Goal: Task Accomplishment & Management: Manage account settings

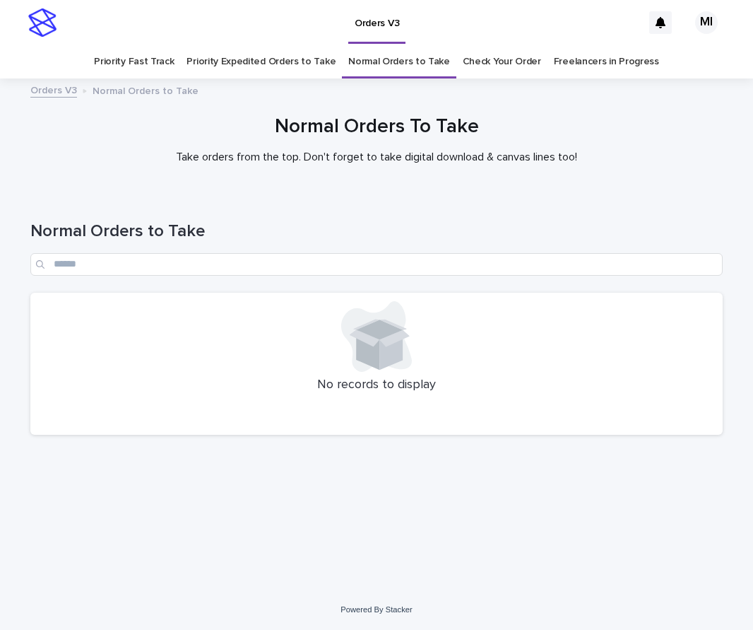
drag, startPoint x: 458, startPoint y: 196, endPoint x: 418, endPoint y: 179, distance: 44.0
click at [457, 196] on div "Normal Orders to Take" at bounding box center [376, 243] width 692 height 100
click at [492, 69] on link "Check Your Order" at bounding box center [502, 61] width 78 height 33
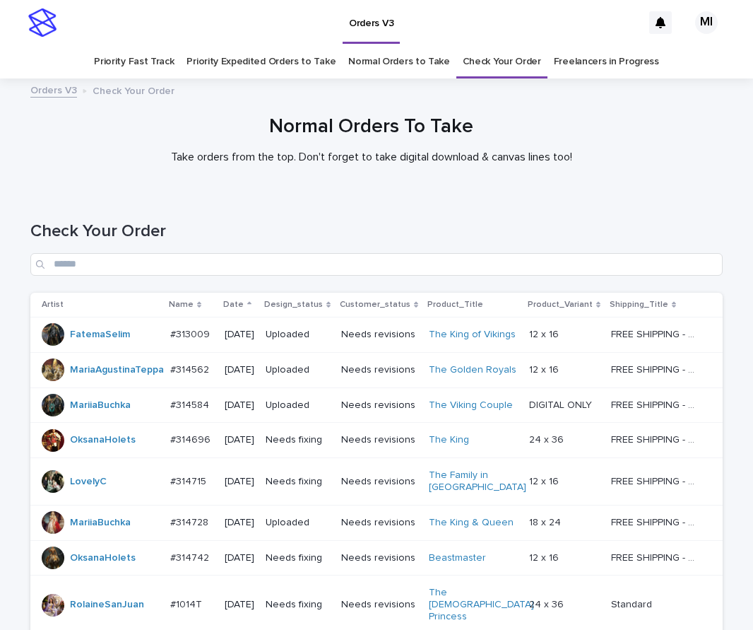
drag, startPoint x: 435, startPoint y: 224, endPoint x: 432, endPoint y: 237, distance: 12.9
click at [439, 224] on h1 "Check Your Order" at bounding box center [376, 231] width 692 height 20
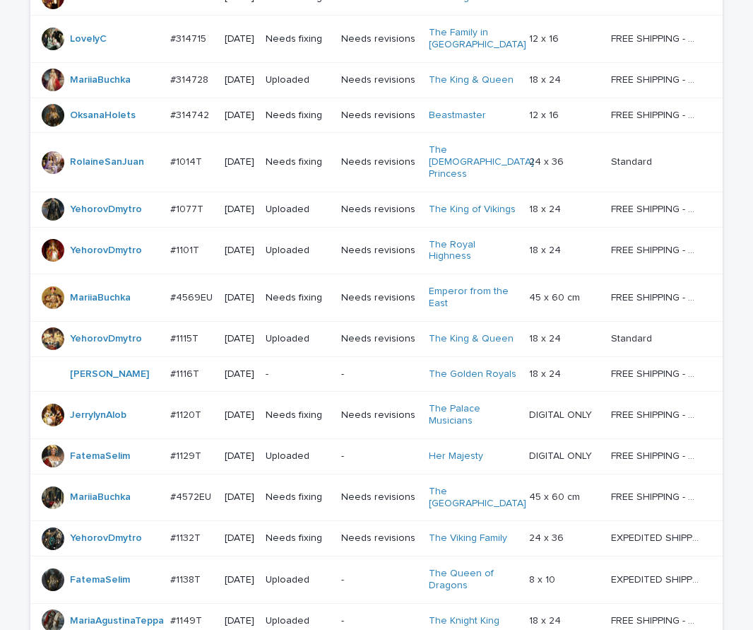
scroll to position [636, 0]
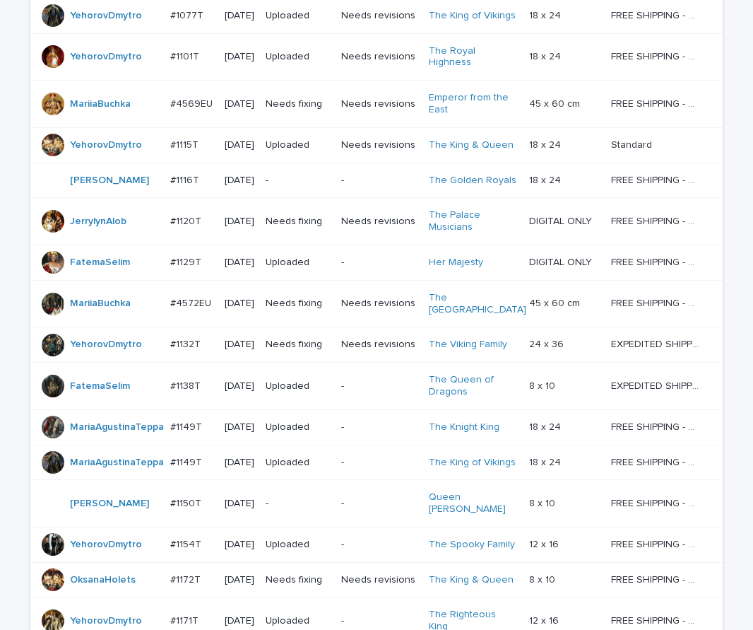
click at [370, 177] on div "-" at bounding box center [379, 180] width 76 height 23
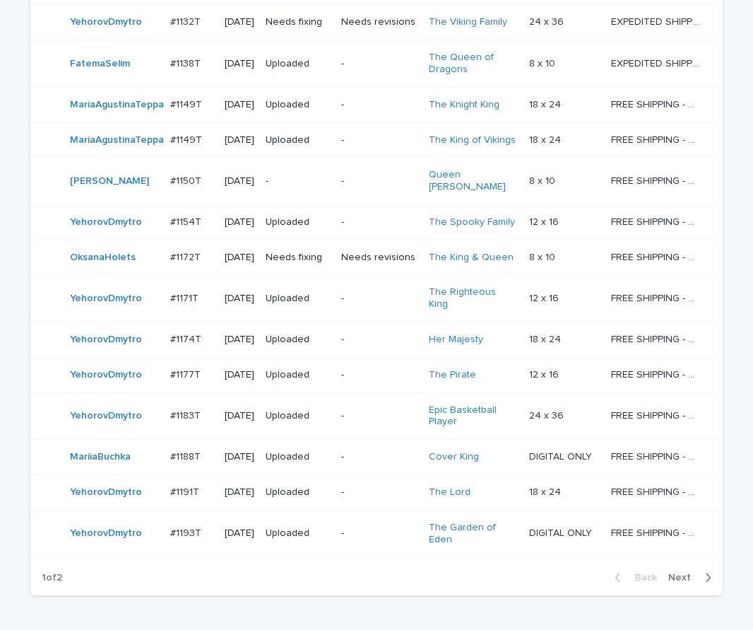
scroll to position [964, 0]
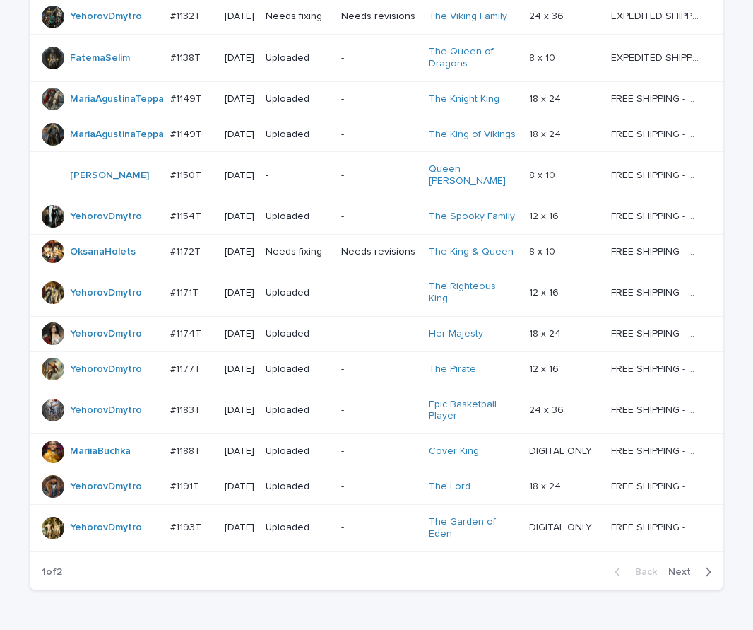
click at [287, 170] on p "-" at bounding box center [298, 176] width 64 height 12
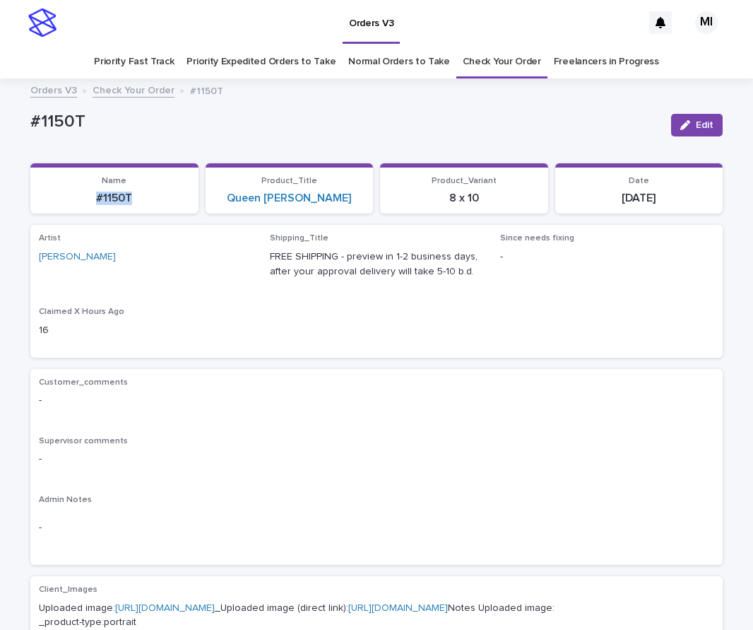
drag, startPoint x: 148, startPoint y: 204, endPoint x: 76, endPoint y: 209, distance: 72.9
click at [76, 209] on section "Name #1150T" at bounding box center [114, 188] width 168 height 51
copy p "#1150T"
drag, startPoint x: 323, startPoint y: 208, endPoint x: 248, endPoint y: 198, distance: 75.6
click at [237, 214] on div "Loading... Saving… Name #1150T Product_Title Queen Woofina Product_Variant 8 x …" at bounding box center [376, 194] width 692 height 62
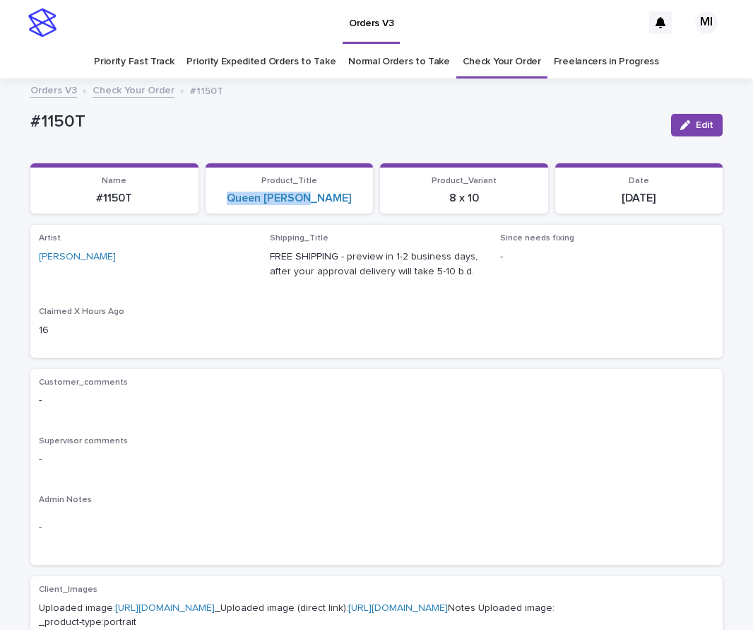
copy link "Queen Woofina"
drag, startPoint x: 488, startPoint y: 206, endPoint x: 392, endPoint y: 196, distance: 96.5
click at [422, 206] on section "Product_Variant 8 x 10" at bounding box center [464, 188] width 168 height 51
copy p "8 x 10"
drag, startPoint x: 673, startPoint y: 200, endPoint x: 573, endPoint y: 207, distance: 100.6
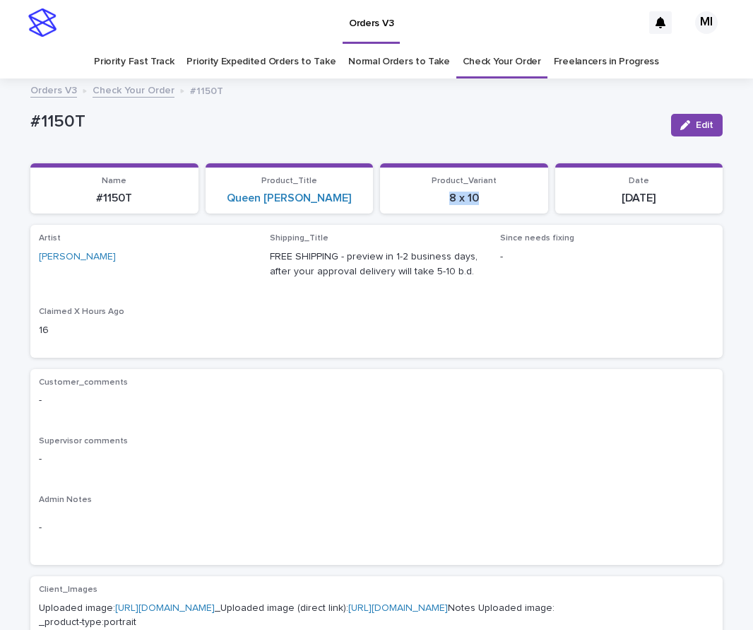
click at [588, 209] on section "Date 2025-10-11" at bounding box center [639, 188] width 168 height 51
copy p "2025-10-11"
